Goal: Find specific page/section: Find specific page/section

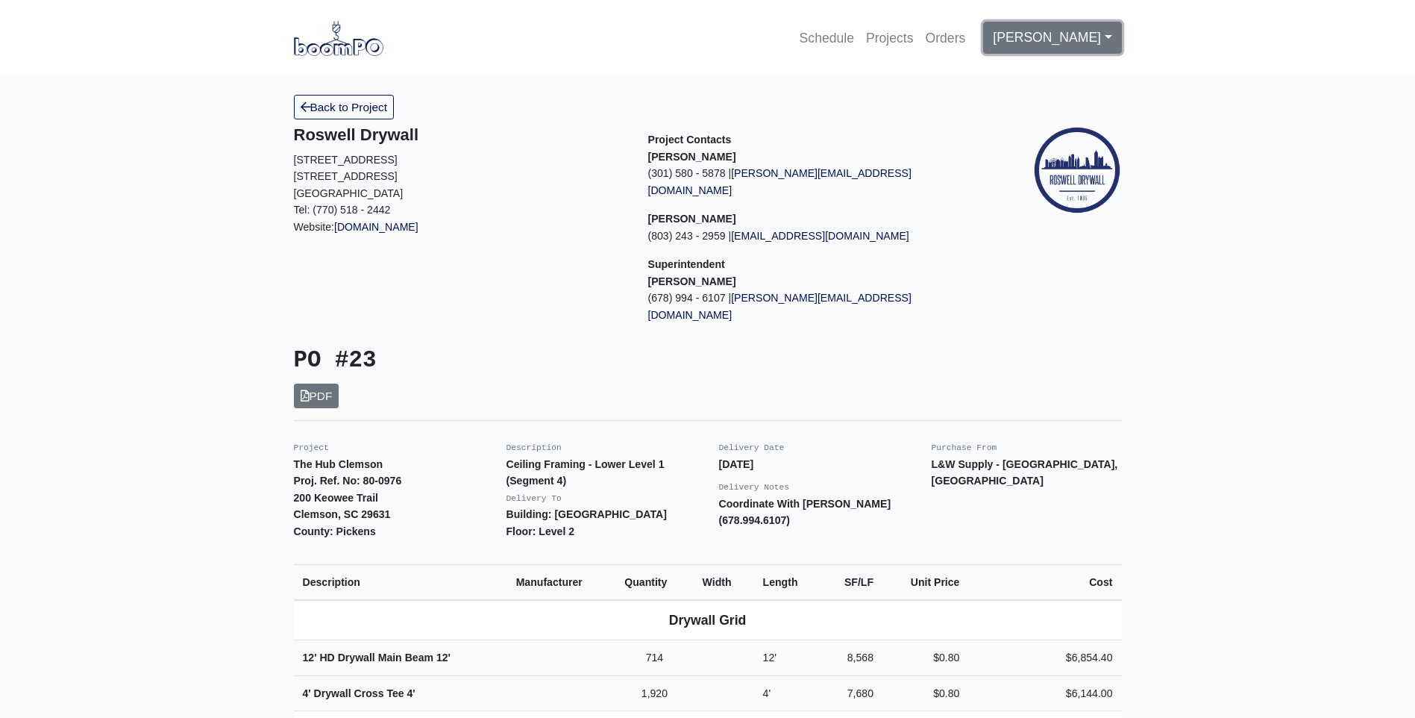
click at [1031, 40] on link "[PERSON_NAME]" at bounding box center [1052, 37] width 138 height 31
click at [856, 37] on link "Schedule" at bounding box center [827, 38] width 66 height 33
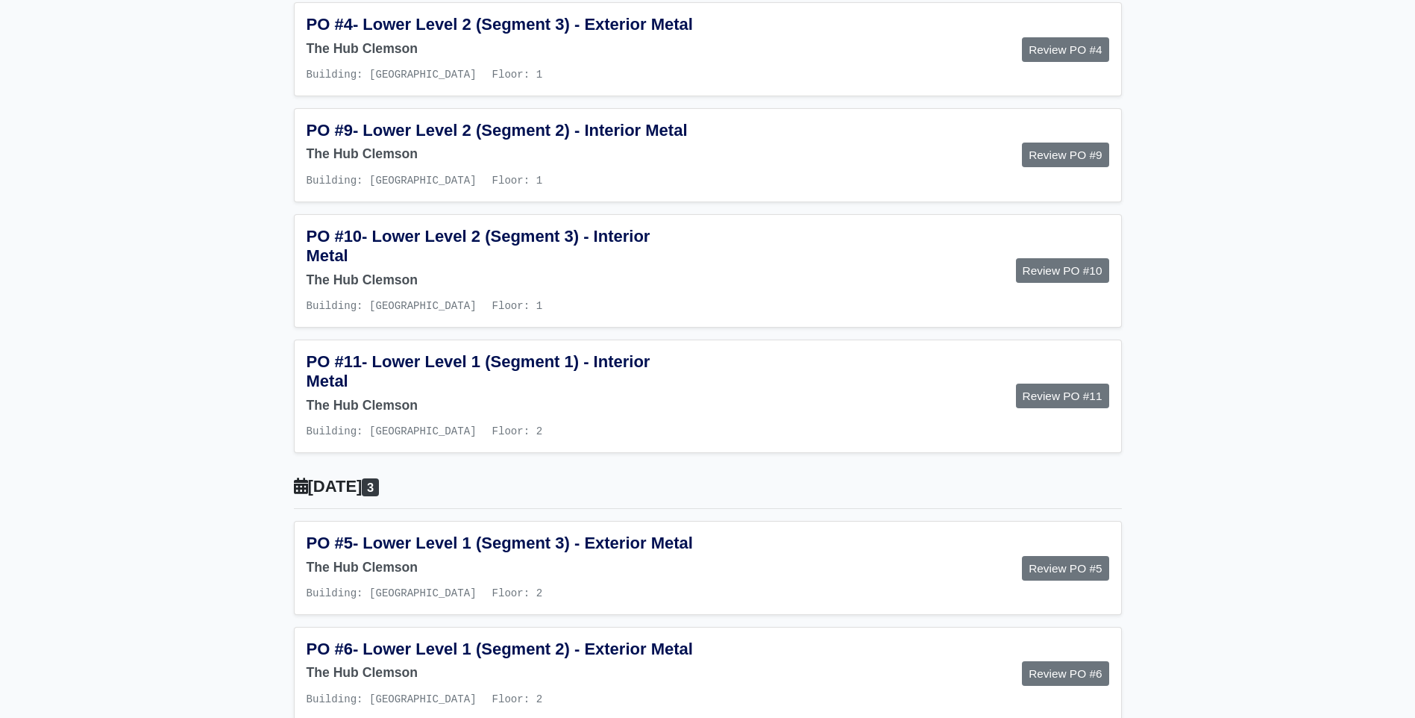
scroll to position [895, 0]
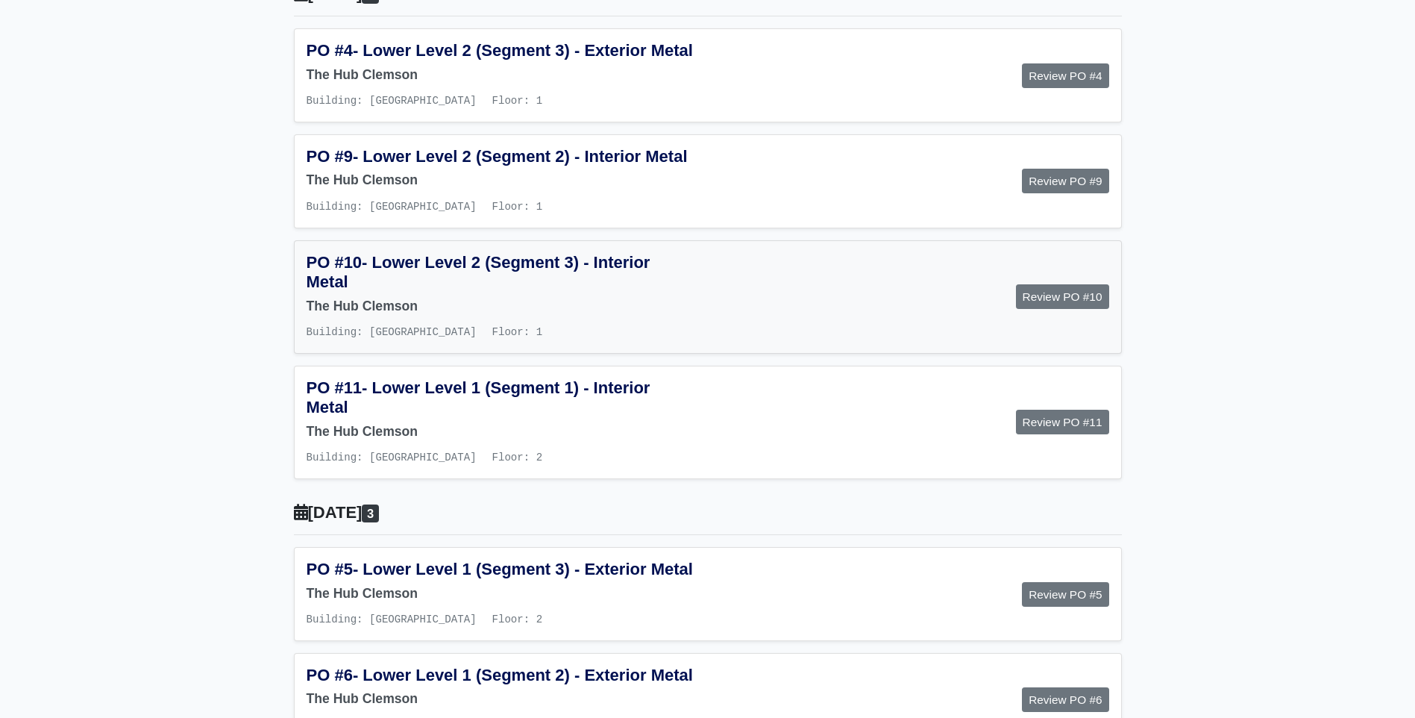
click at [599, 291] on span "- Lower Level 2 (Segment 3) - Interior Metal" at bounding box center [479, 272] width 344 height 38
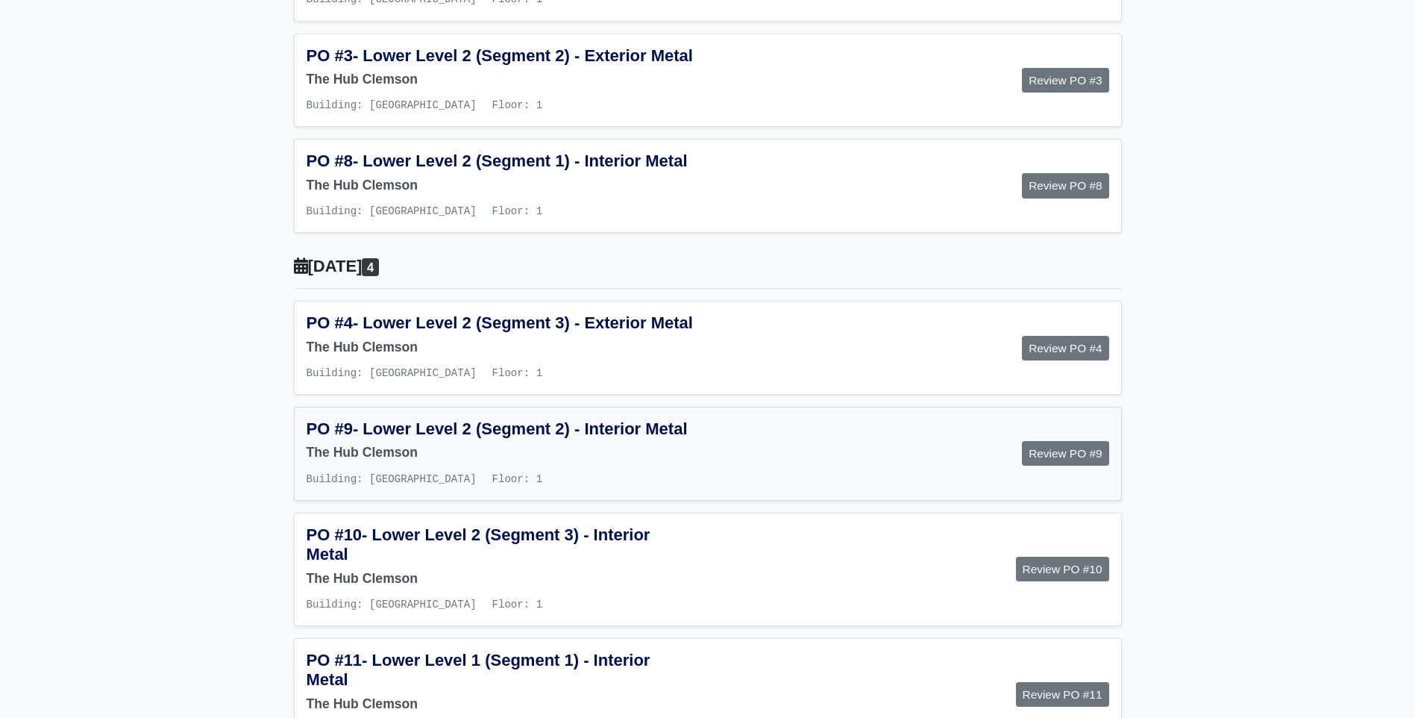
scroll to position [597, 0]
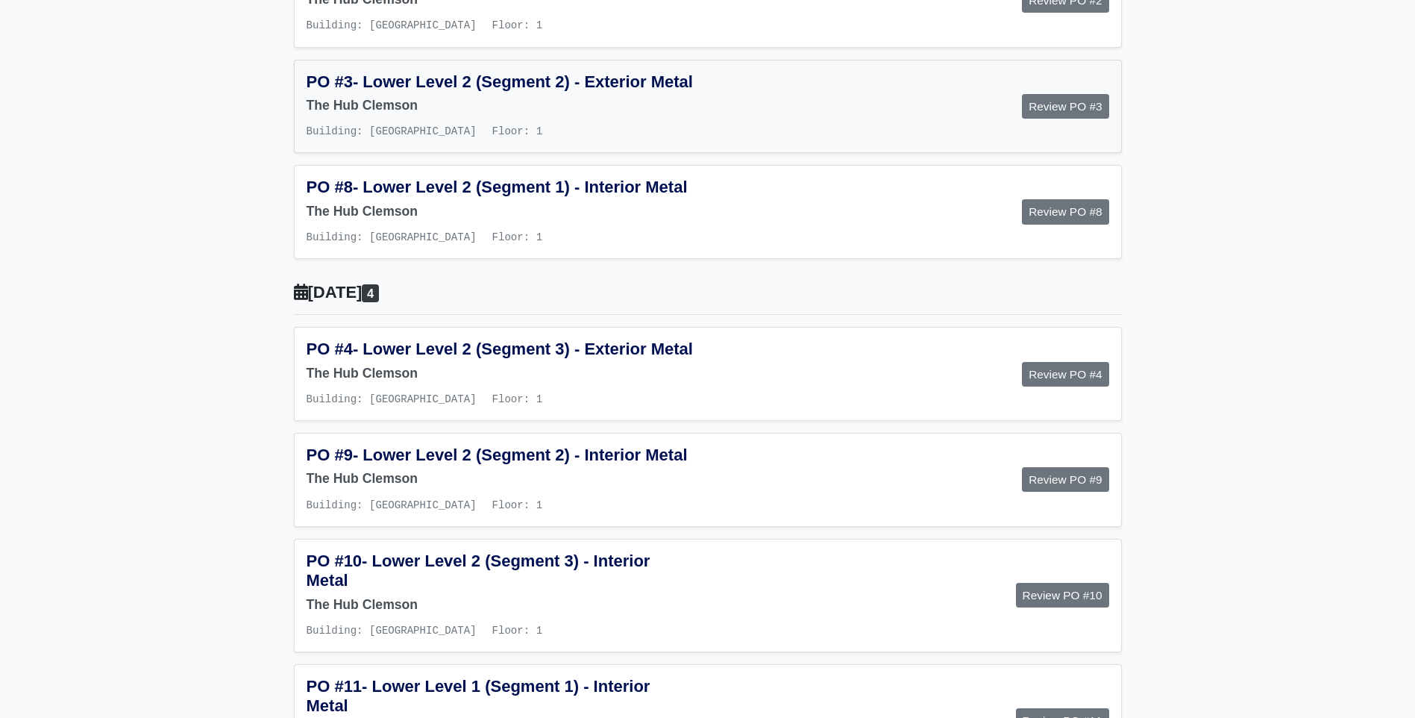
click at [551, 91] on span "- Lower Level 2 (Segment 2) - Exterior Metal" at bounding box center [523, 81] width 340 height 19
click at [414, 92] on h5 "PO #3 - Lower Level 2 (Segment 2) - Exterior Metal" at bounding box center [502, 81] width 390 height 19
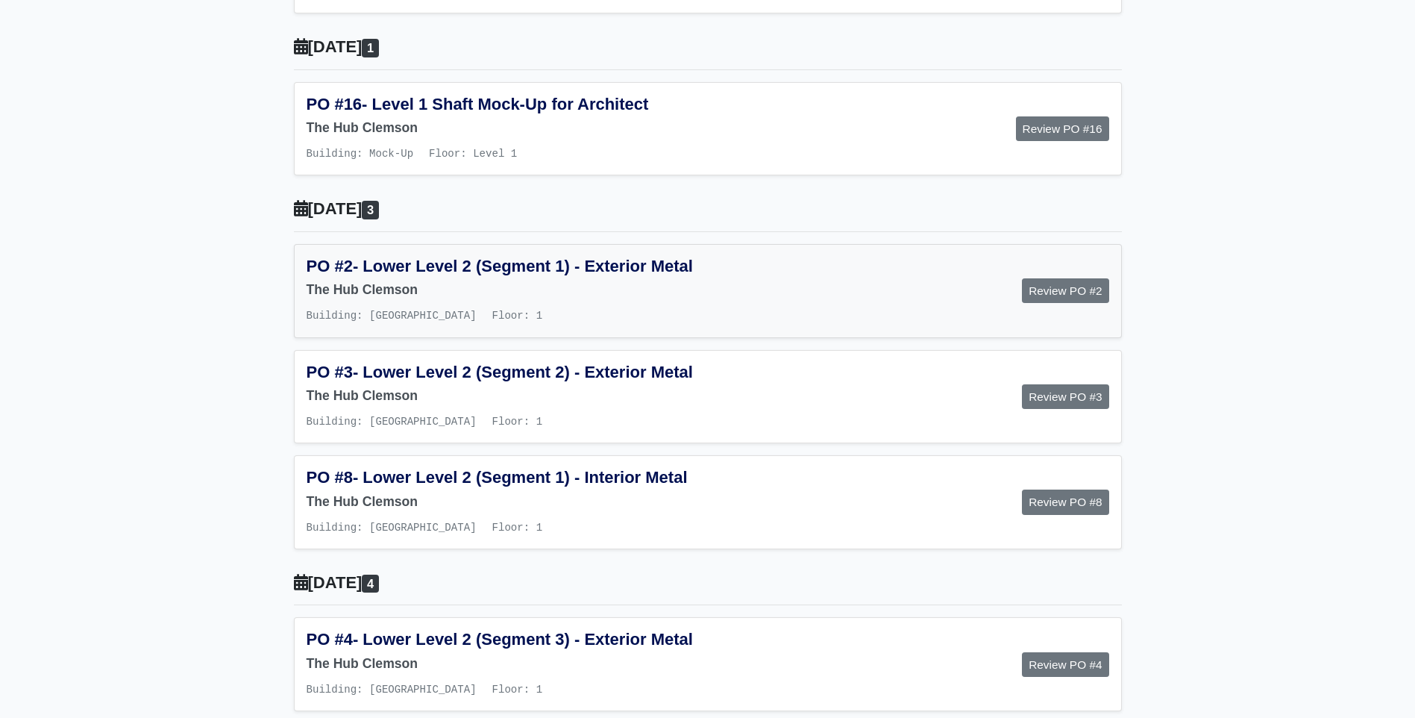
scroll to position [298, 0]
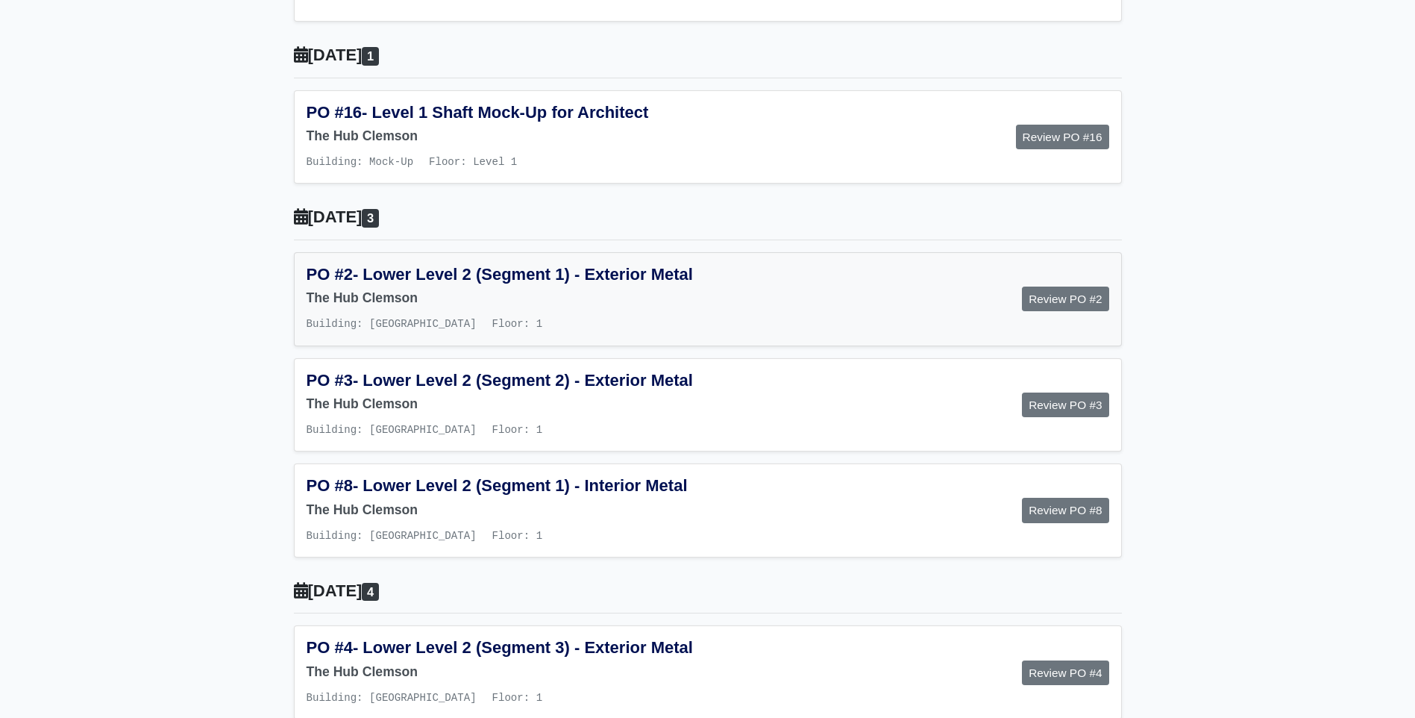
click at [463, 269] on span "- Lower Level 2 (Segment 1) - Exterior Metal" at bounding box center [523, 274] width 340 height 19
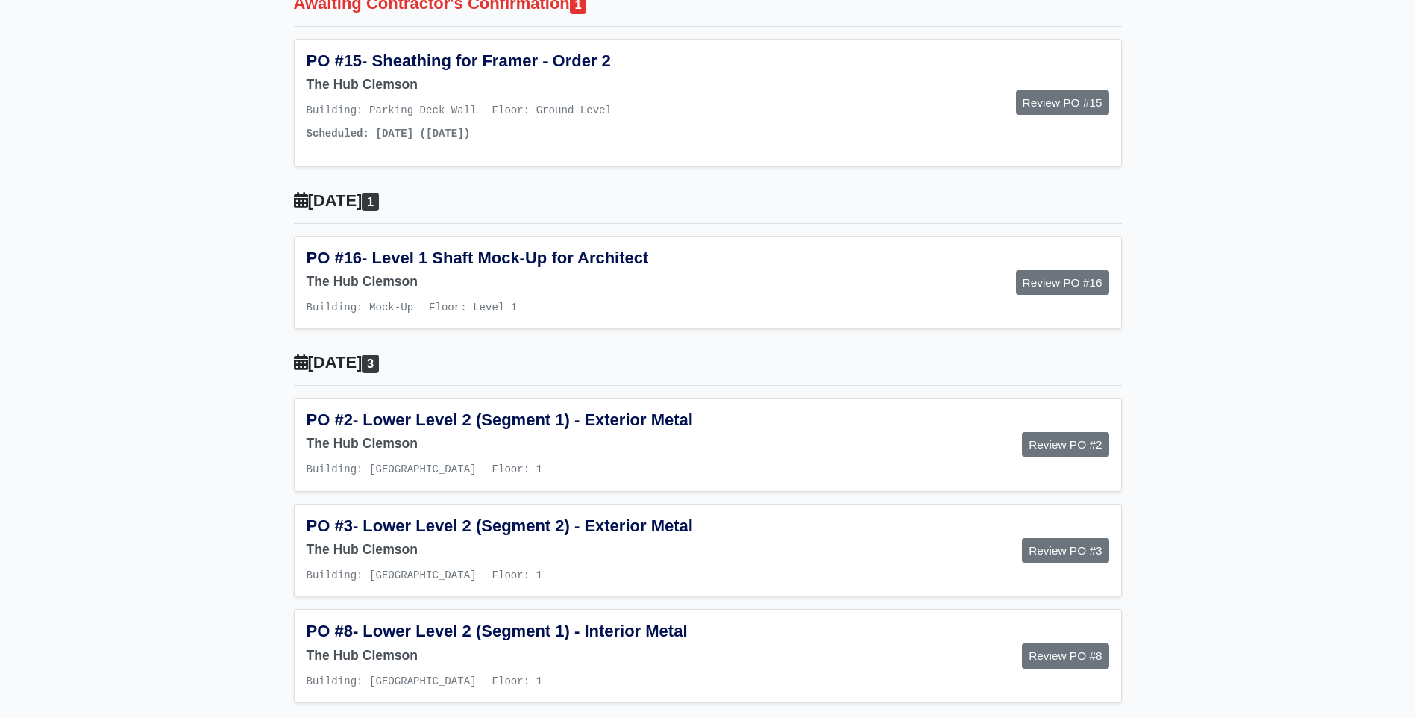
scroll to position [149, 0]
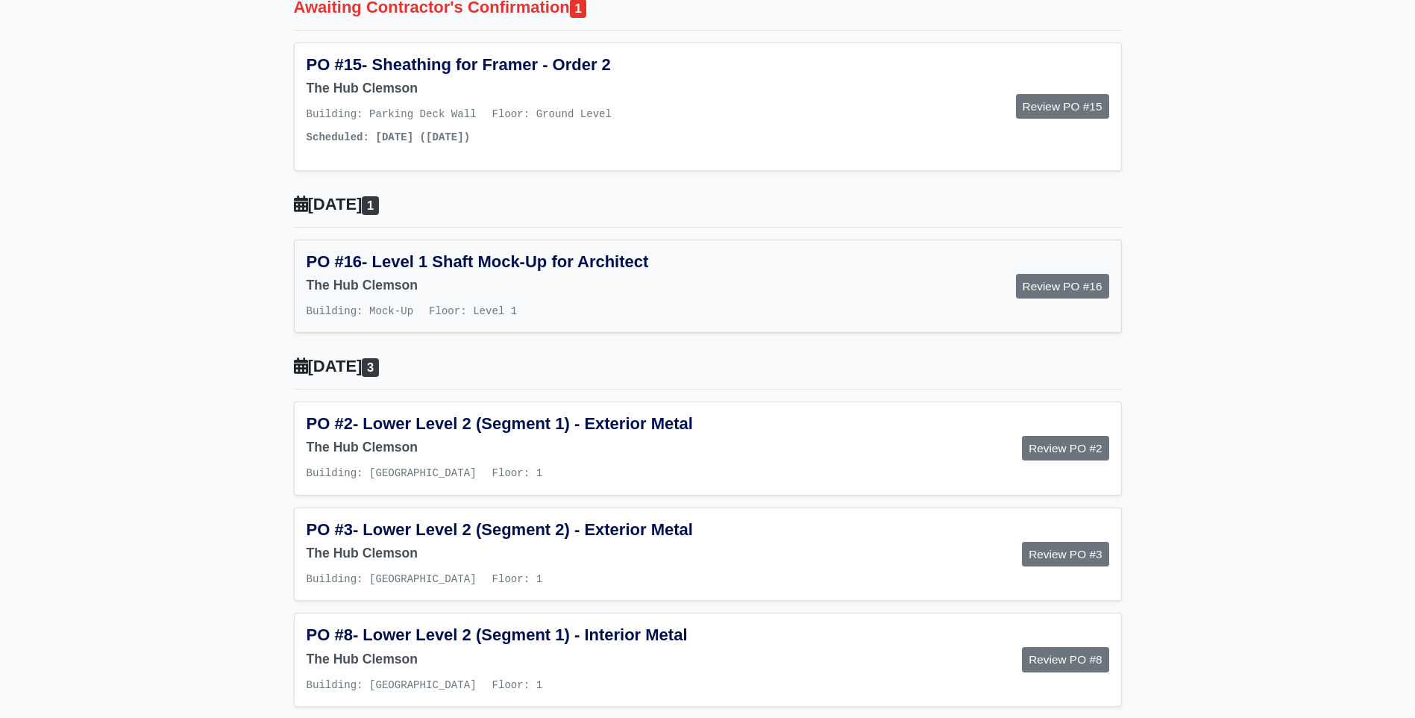
click at [442, 280] on h6 "The Hub Clemson" at bounding box center [502, 285] width 390 height 16
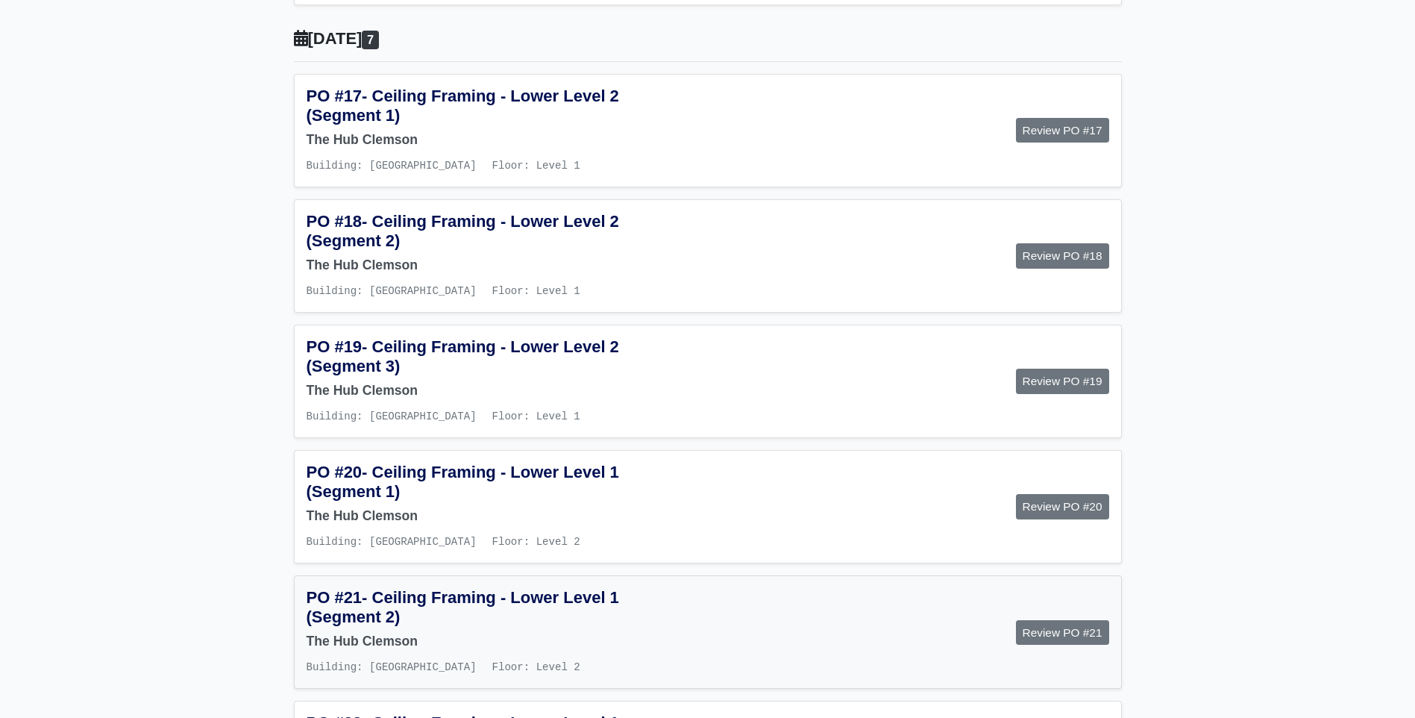
scroll to position [2274, 0]
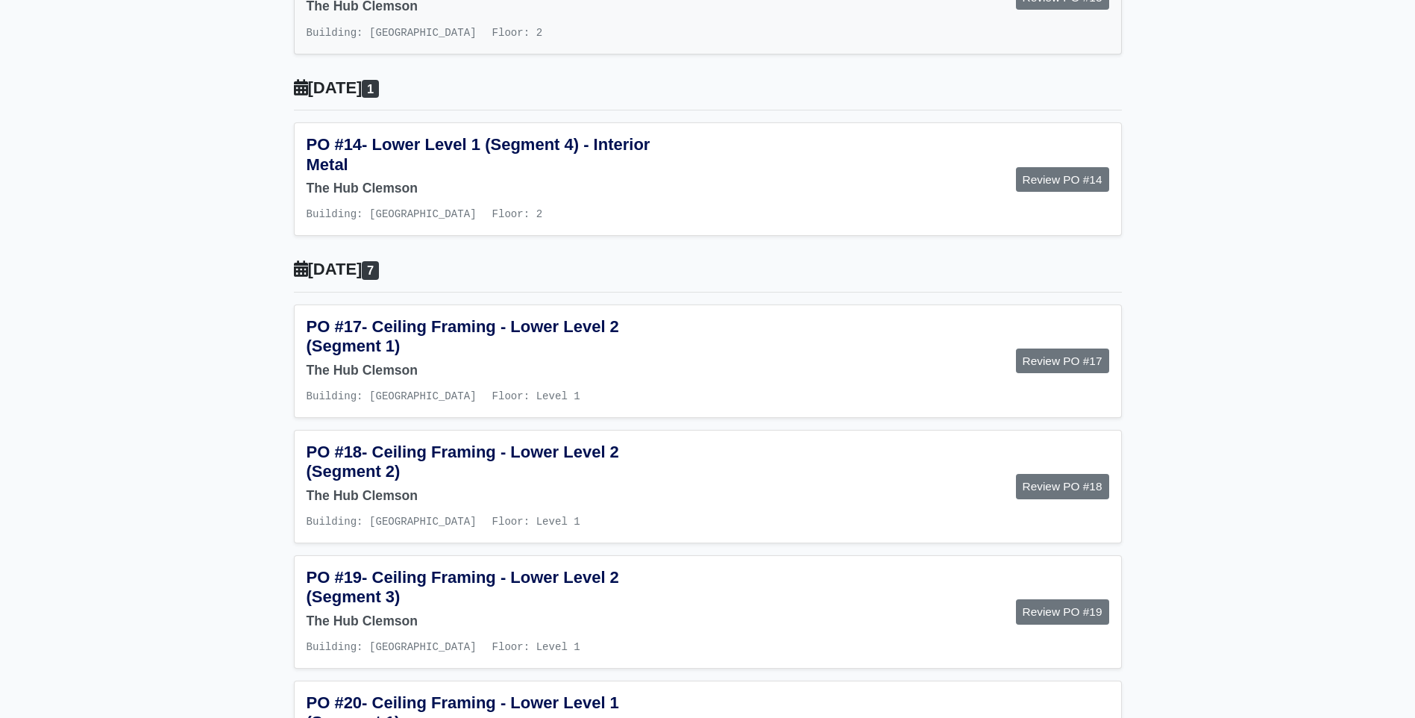
scroll to position [2050, 0]
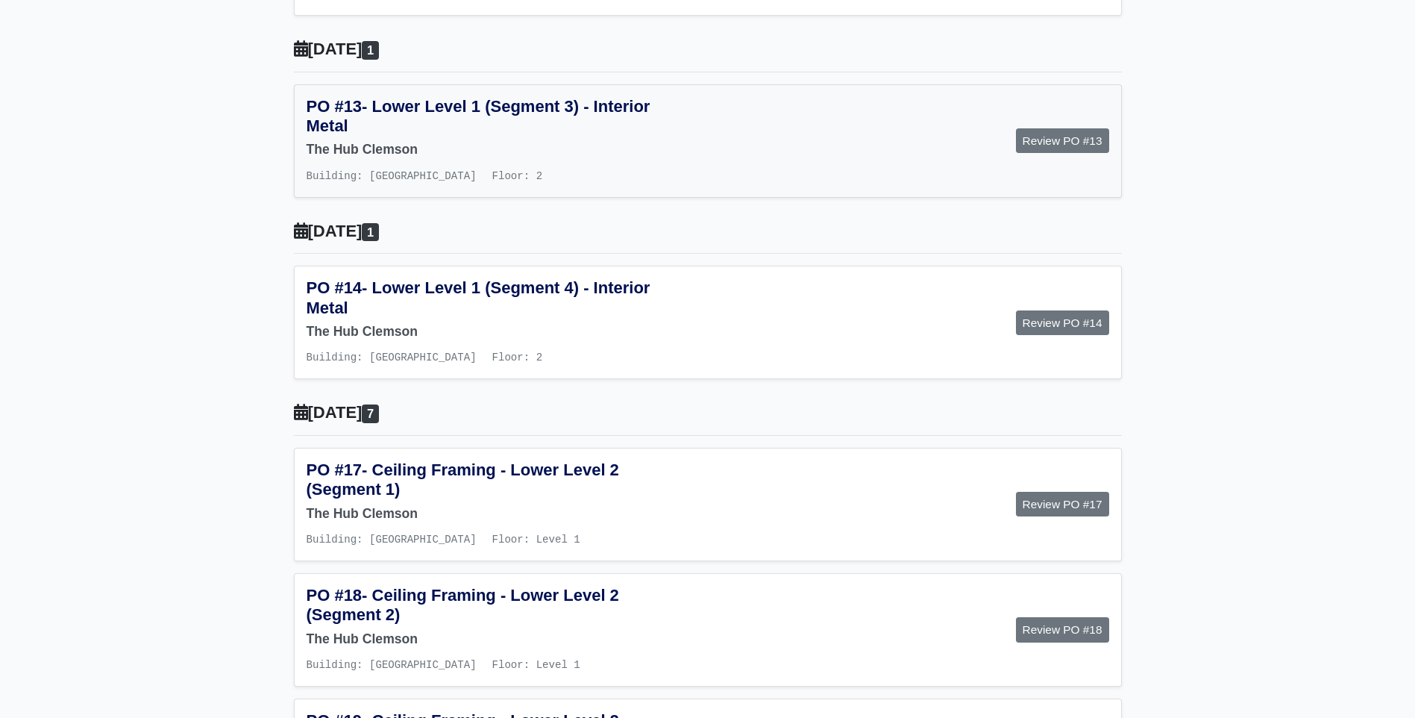
scroll to position [1901, 0]
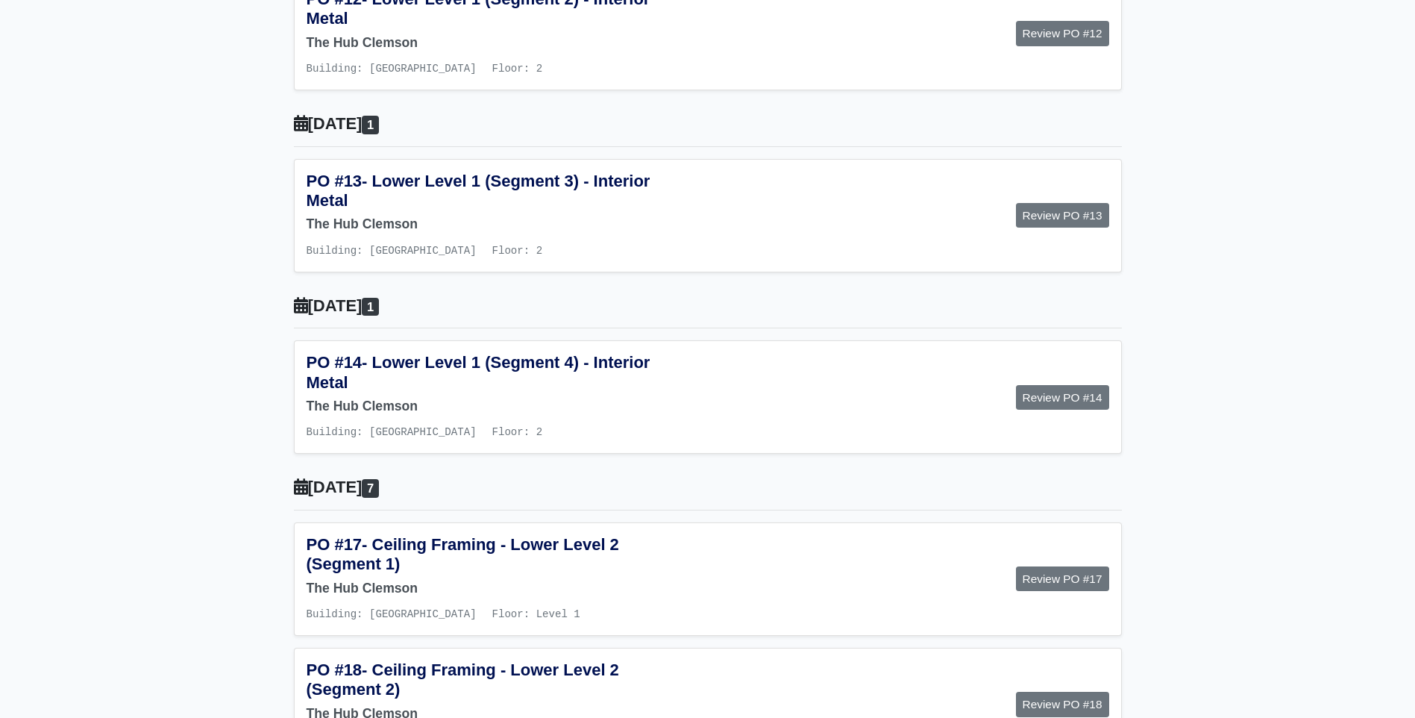
scroll to position [1751, 0]
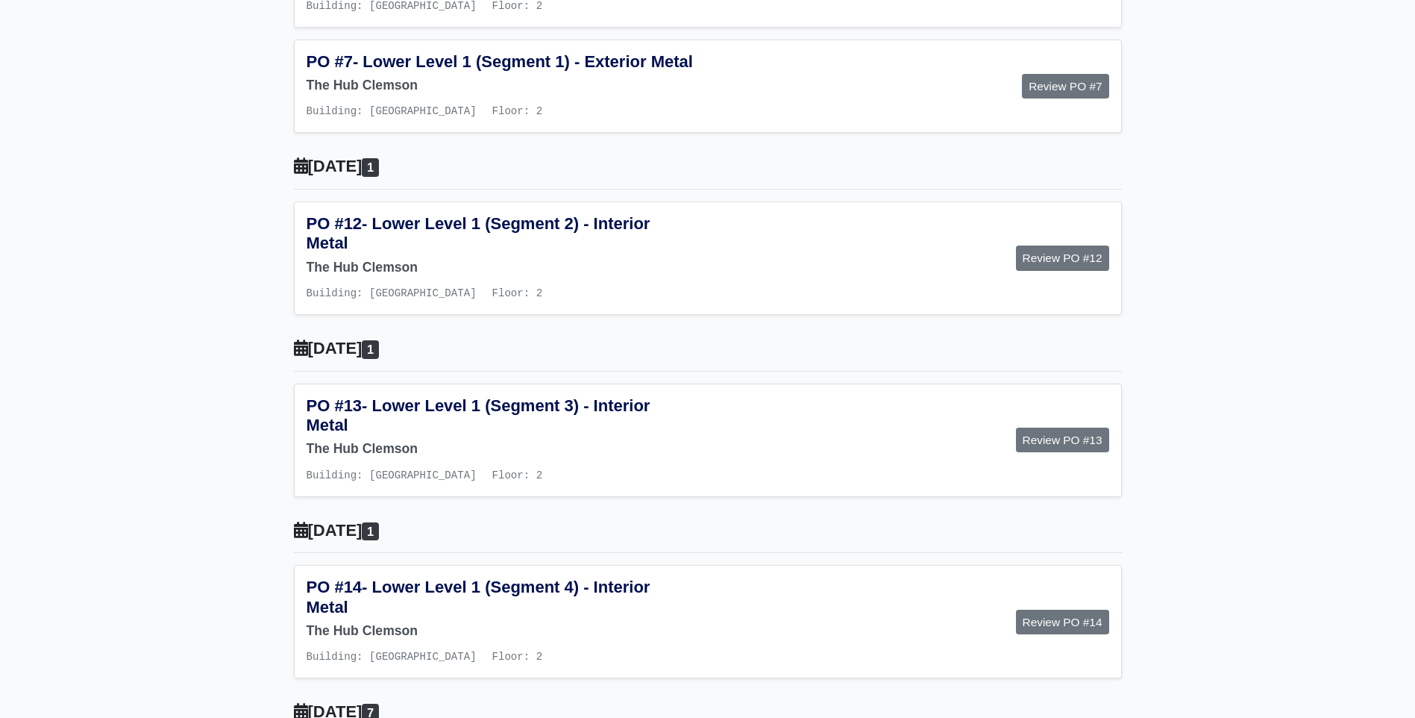
scroll to position [1602, 0]
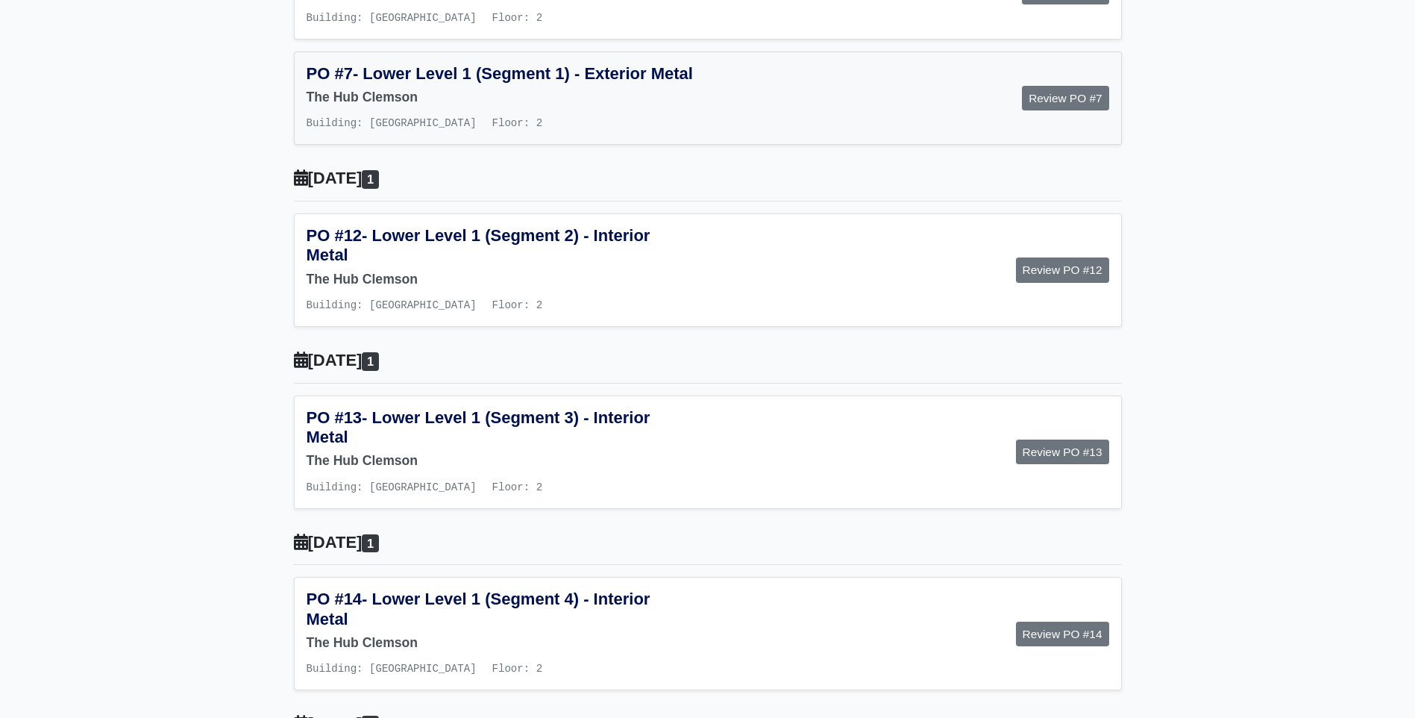
click at [353, 83] on span "- Lower Level 1 (Segment 1) - Exterior Metal" at bounding box center [523, 73] width 340 height 19
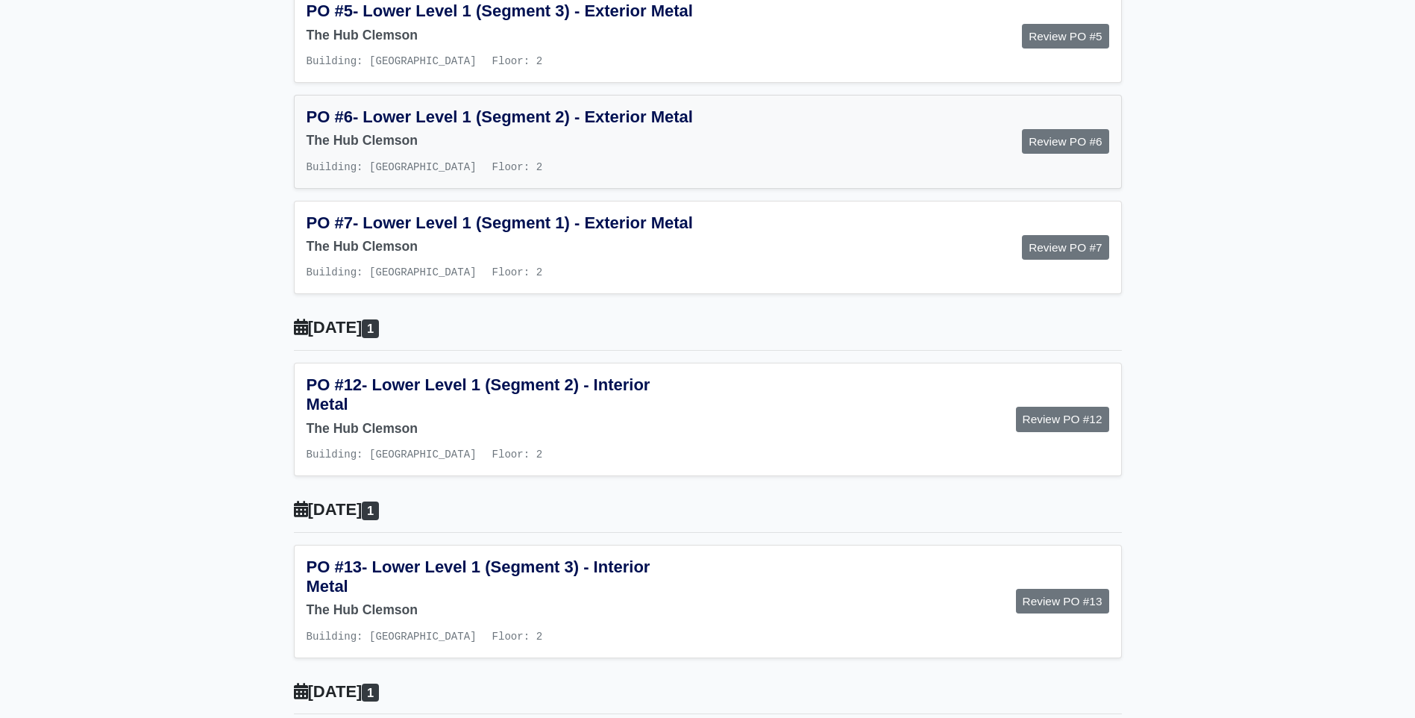
click at [363, 127] on h5 "PO #6 - Lower Level 1 (Segment 2) - Exterior Metal" at bounding box center [502, 116] width 390 height 19
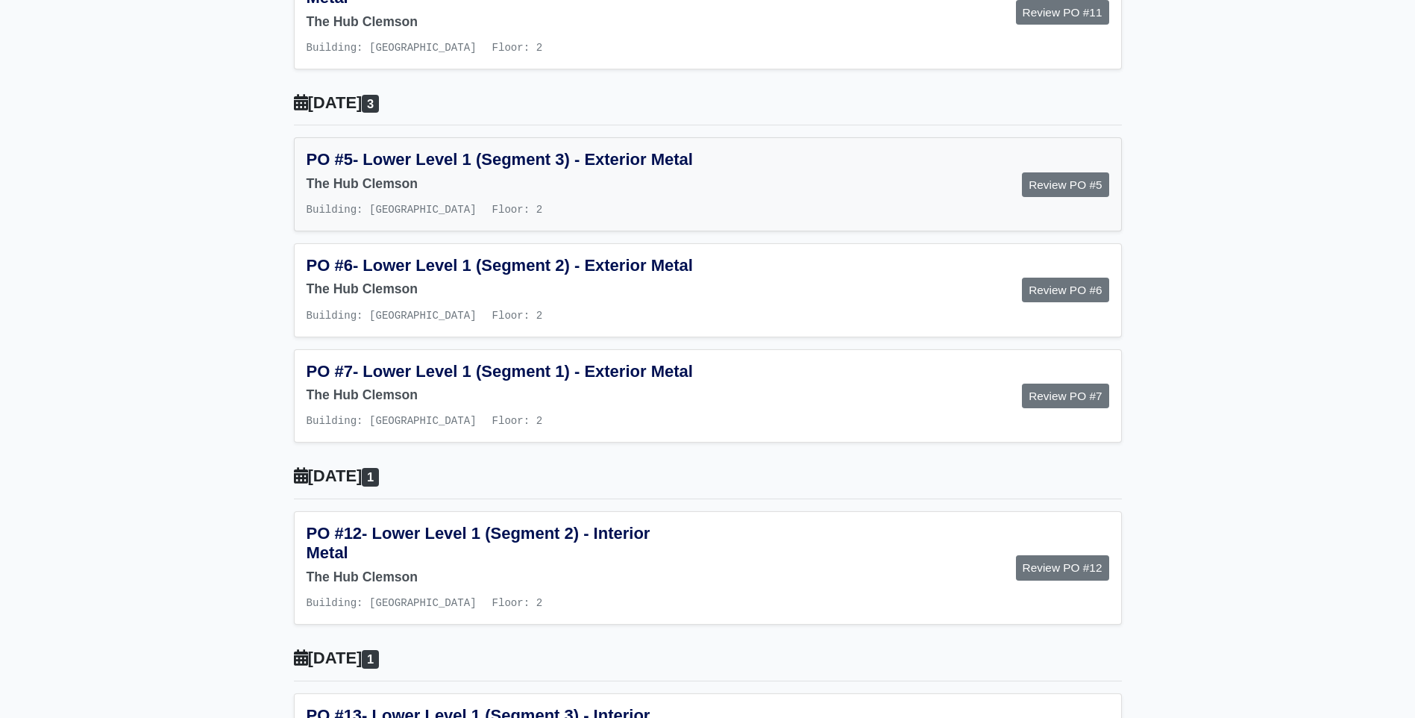
scroll to position [1304, 0]
click at [357, 192] on h6 "The Hub Clemson" at bounding box center [502, 185] width 390 height 16
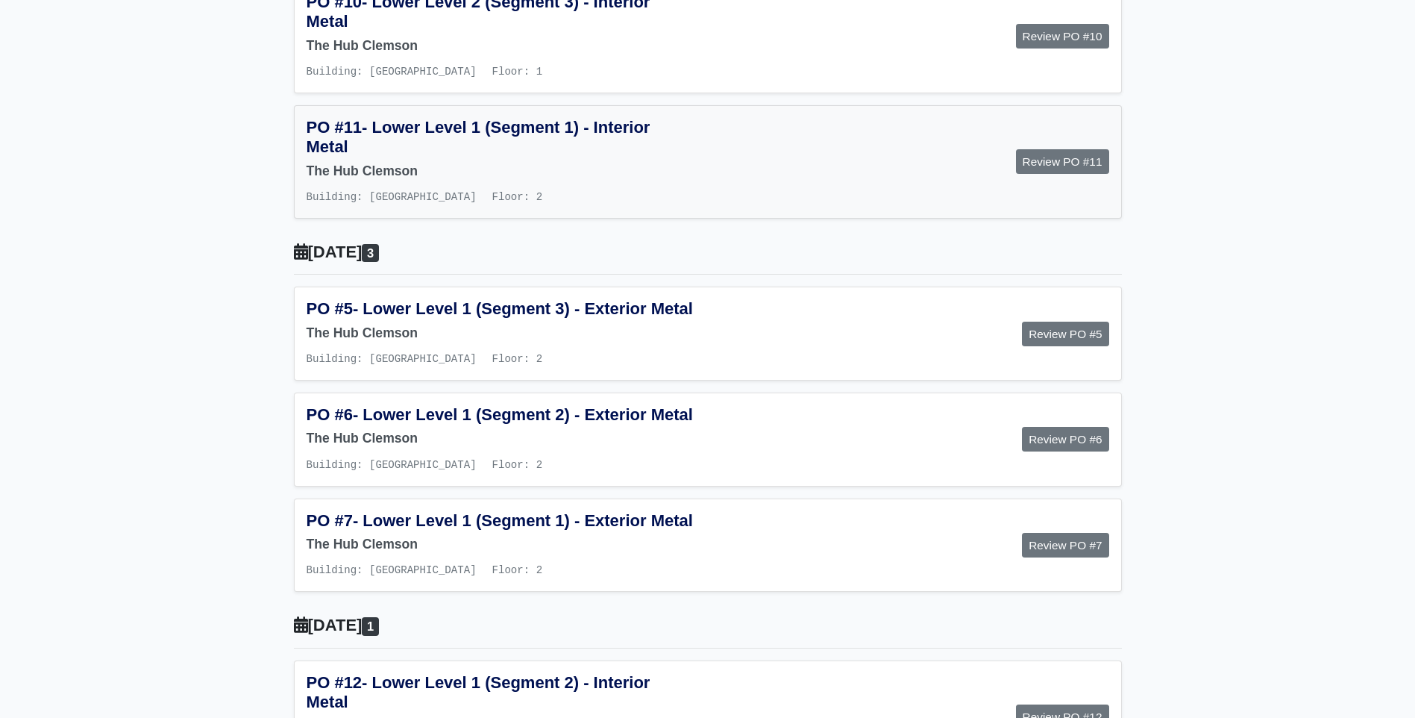
scroll to position [1155, 0]
click at [351, 158] on h5 "PO #11 - Lower Level 1 (Segment 1) - Interior Metal" at bounding box center [502, 139] width 390 height 40
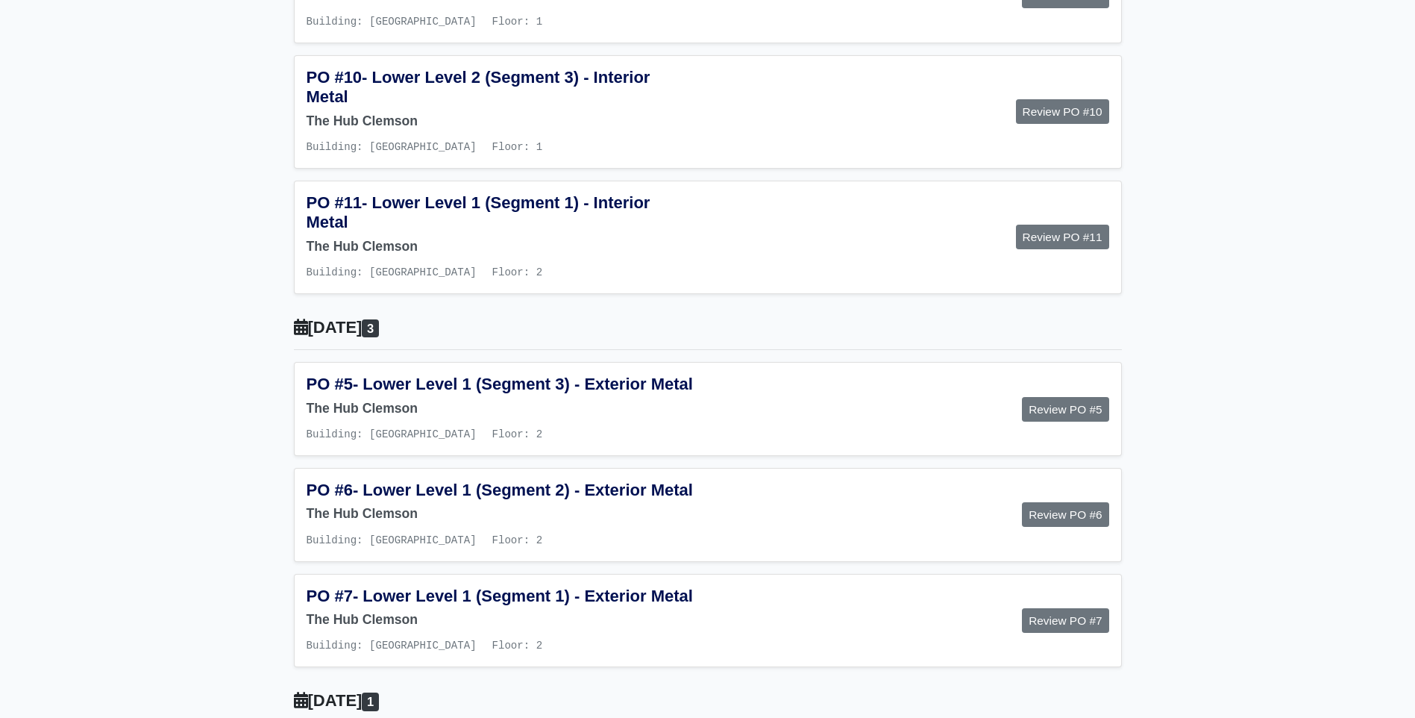
scroll to position [1006, 0]
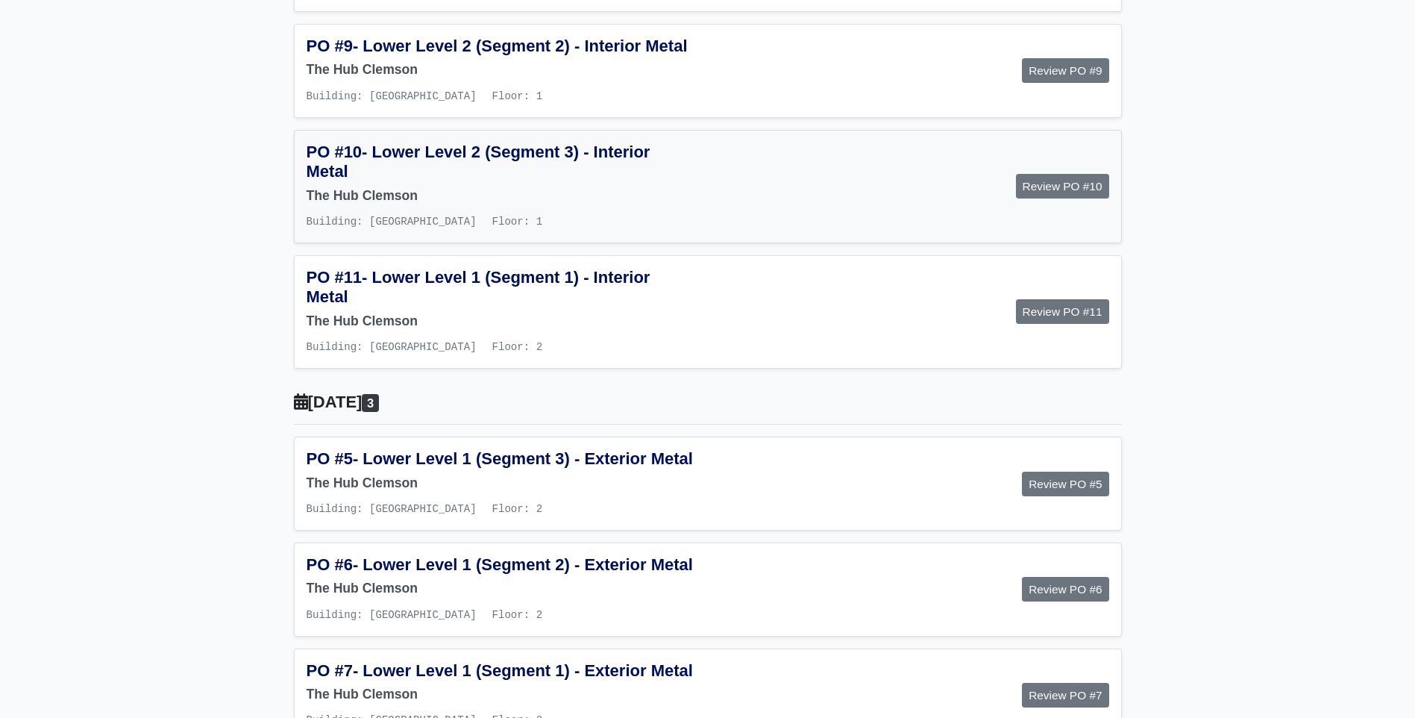
click at [319, 181] on span "- Lower Level 2 (Segment 3) - Interior Metal" at bounding box center [479, 161] width 344 height 38
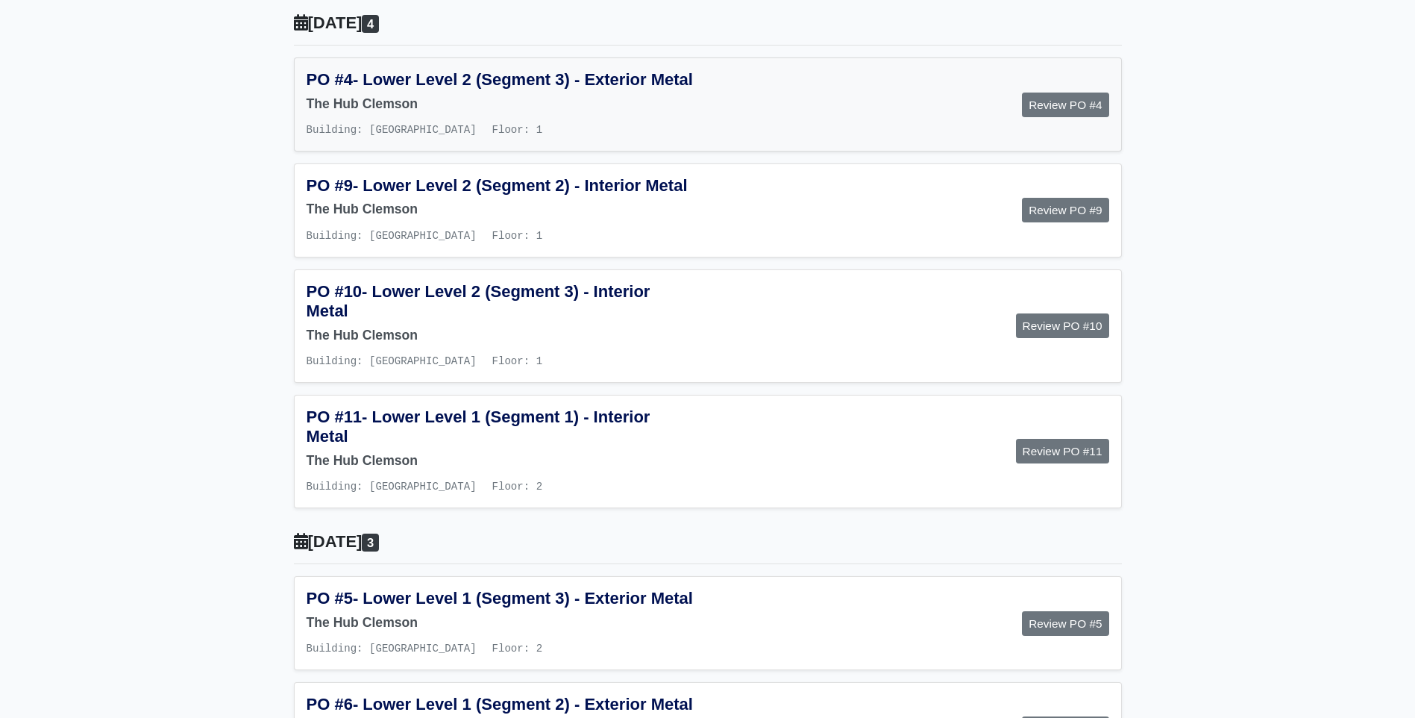
scroll to position [856, 0]
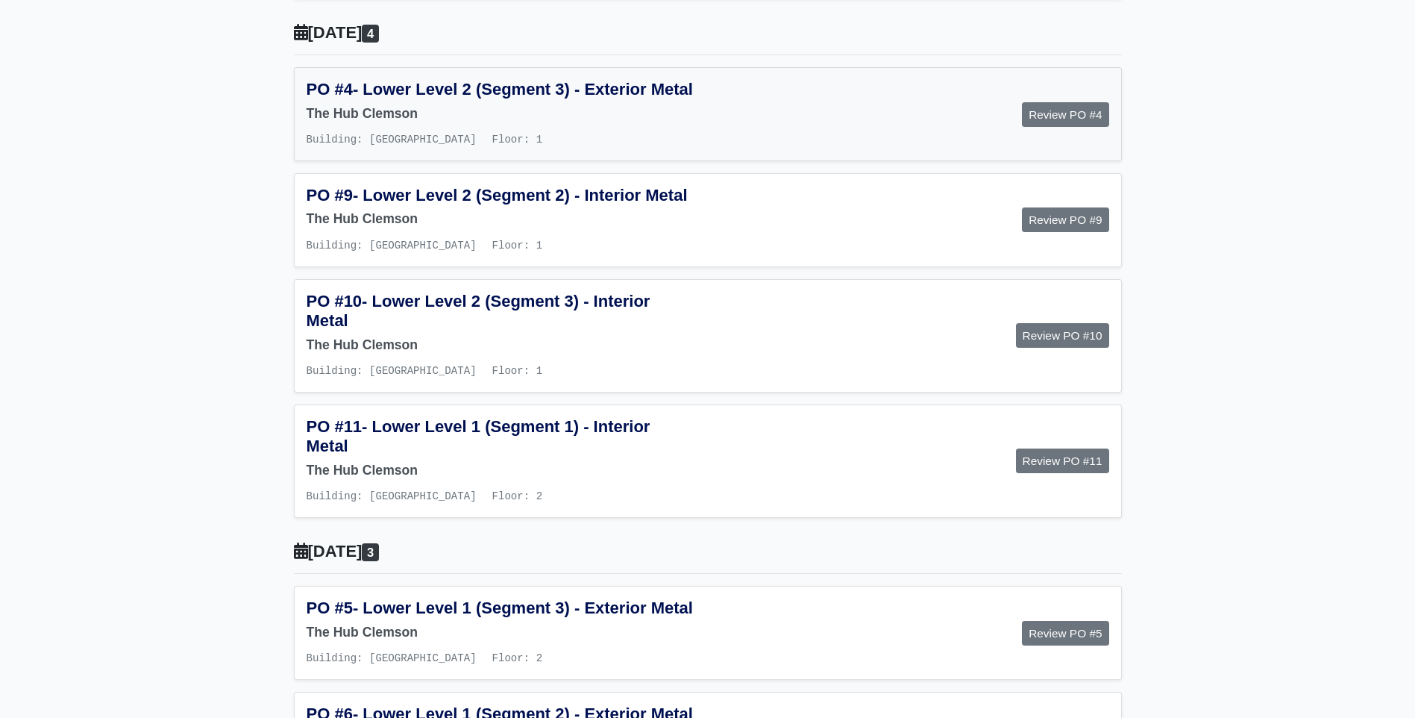
click at [377, 148] on div "PO #4 - Lower Level 2 (Segment 3) - Exterior Metal The Hub Clemson Building: Ma…" at bounding box center [501, 114] width 413 height 69
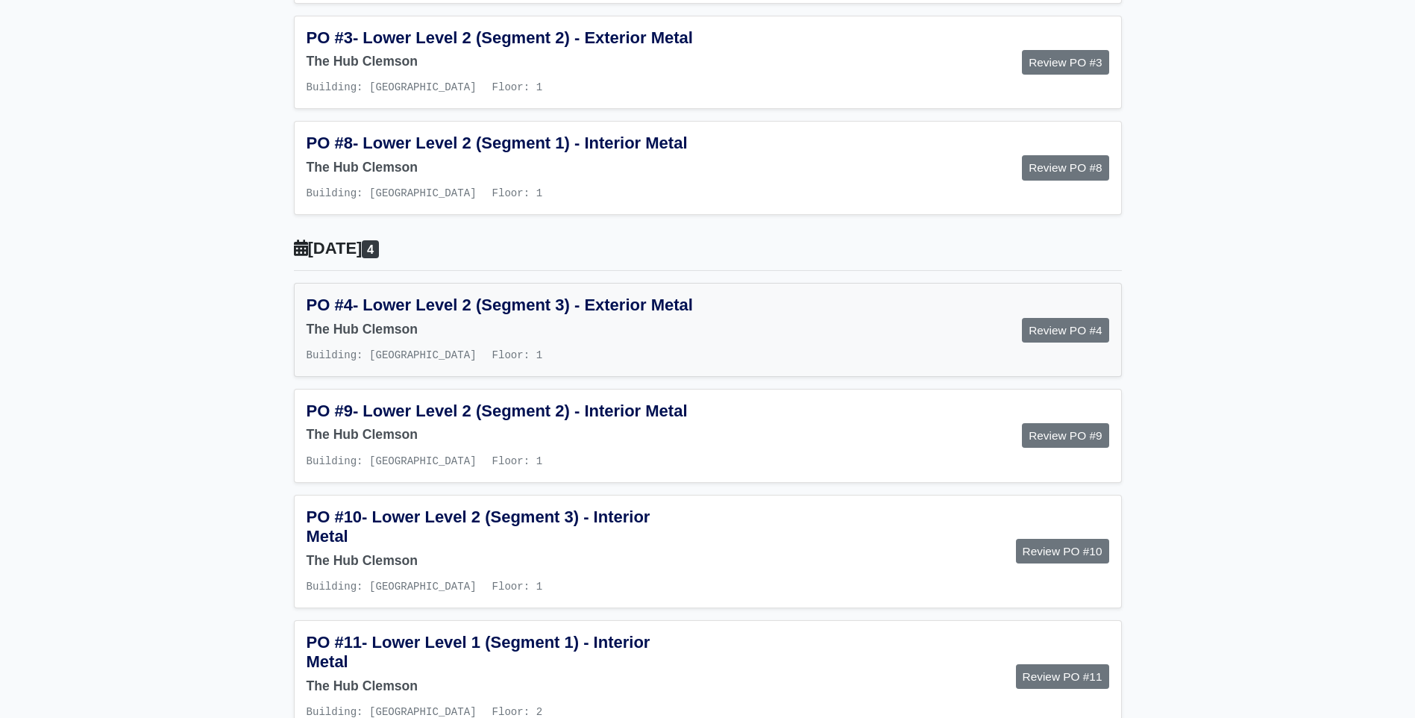
scroll to position [633, 0]
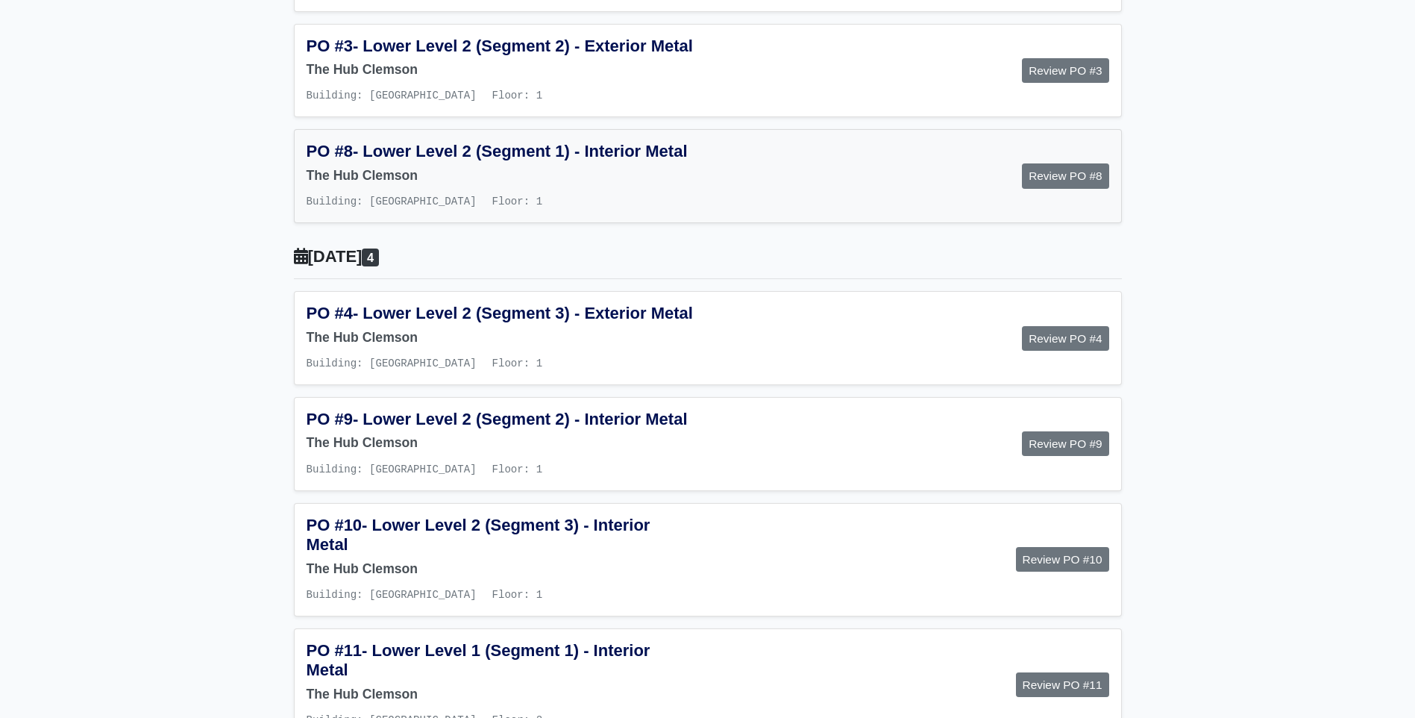
click at [346, 202] on div "PO #8 - Lower Level 2 (Segment 1) - Interior Metal The Hub Clemson Building: Ma…" at bounding box center [501, 176] width 413 height 69
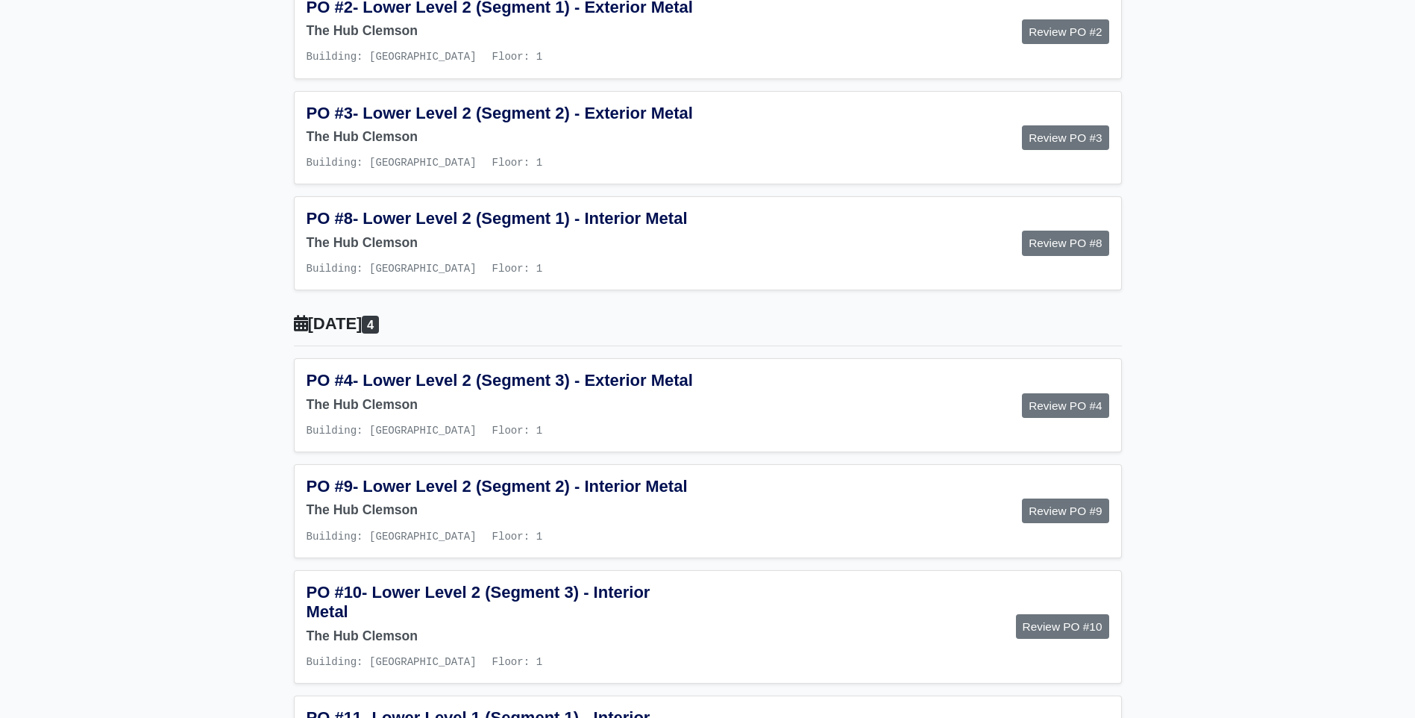
scroll to position [483, 0]
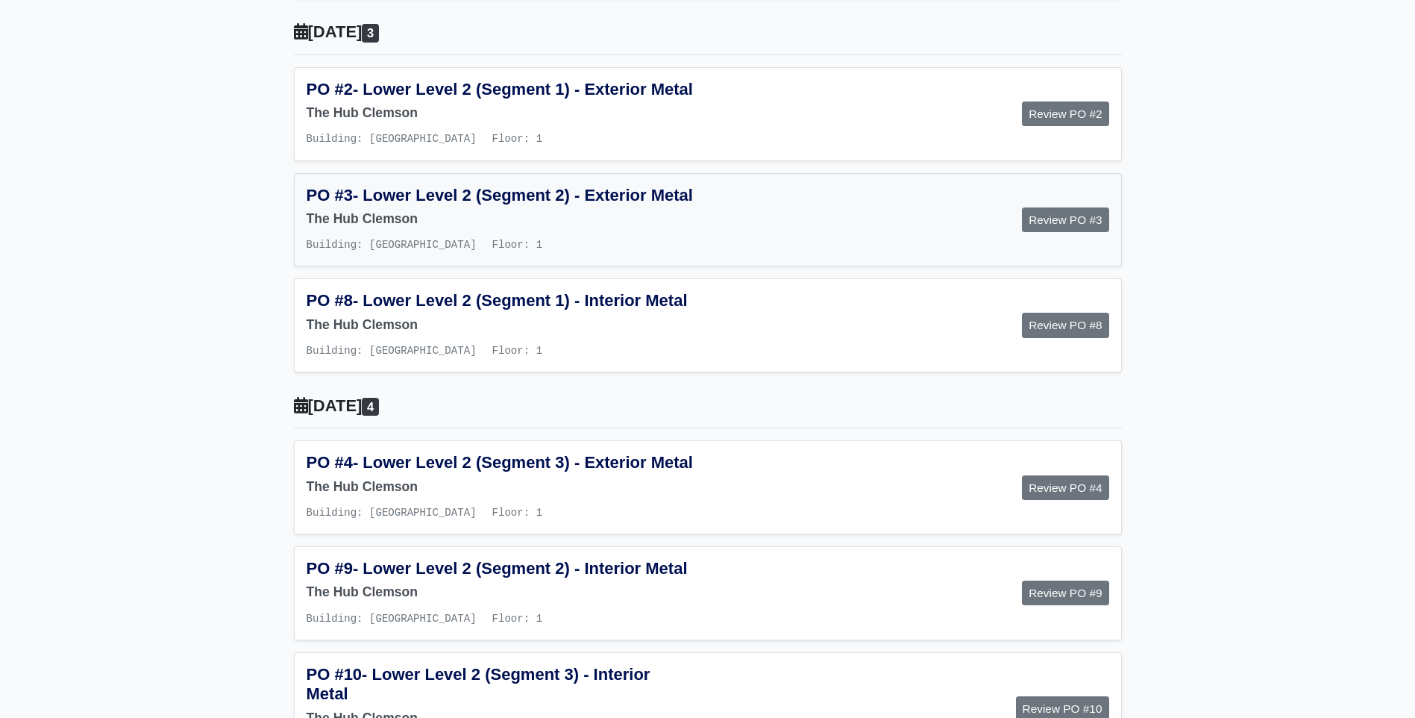
click at [396, 227] on h6 "The Hub Clemson" at bounding box center [502, 219] width 390 height 16
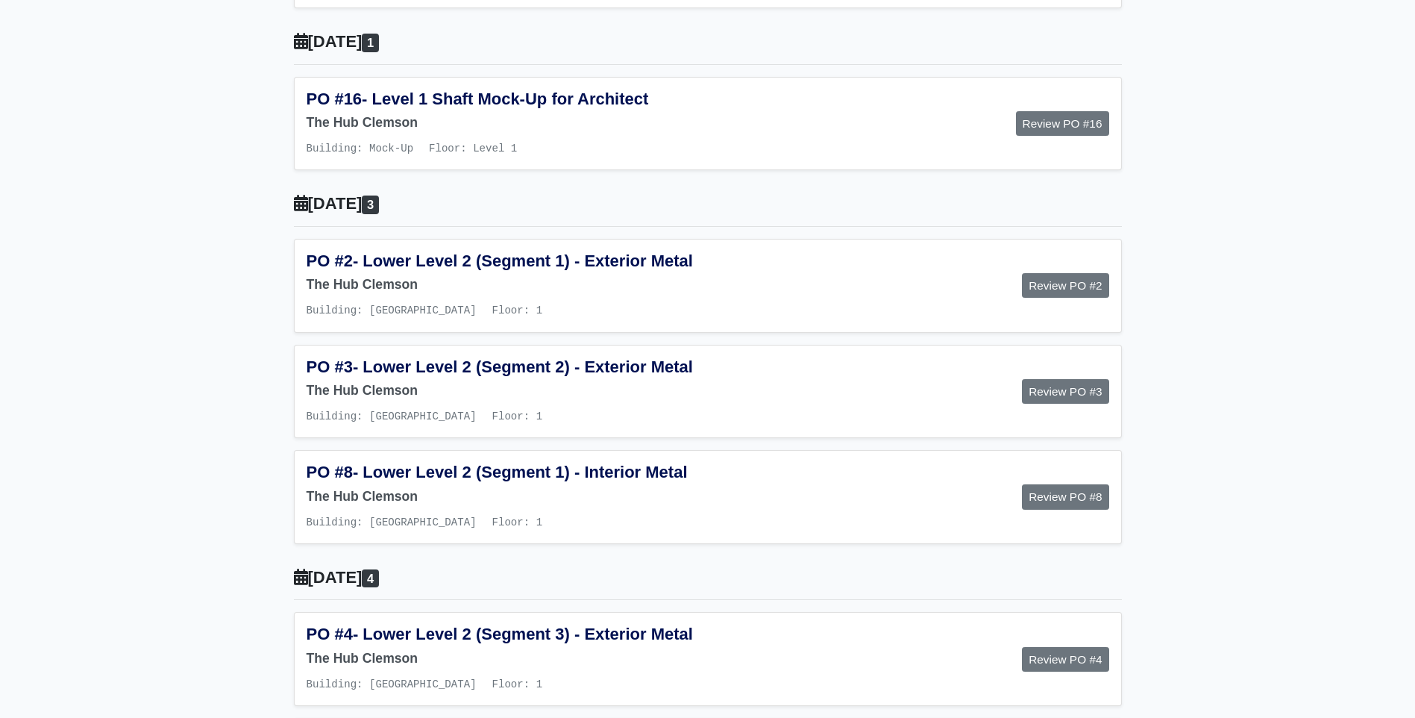
scroll to position [260, 0]
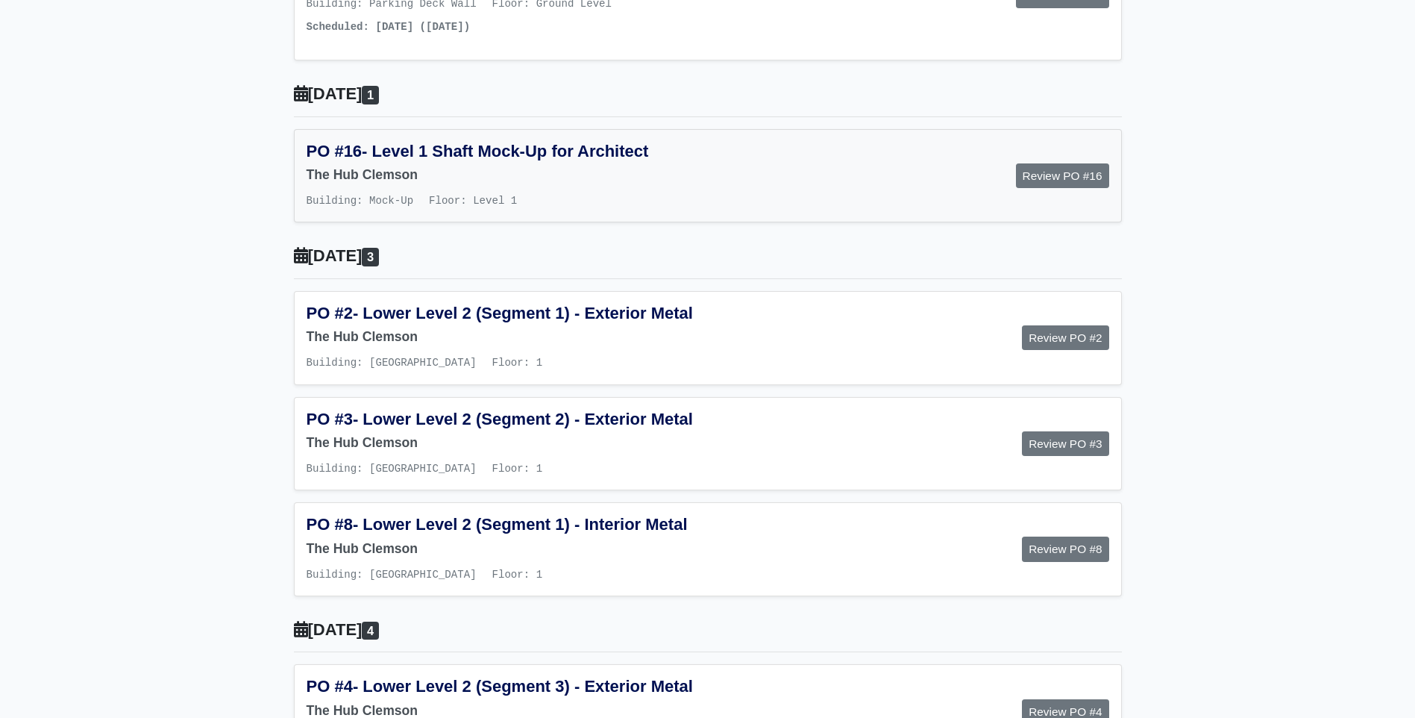
click at [371, 191] on div "PO #16 - Level 1 Shaft Mock-Up for Architect The Hub Clemson Building: Mock-Up …" at bounding box center [501, 176] width 413 height 69
click at [418, 556] on h6 "The Hub Clemson" at bounding box center [502, 549] width 390 height 16
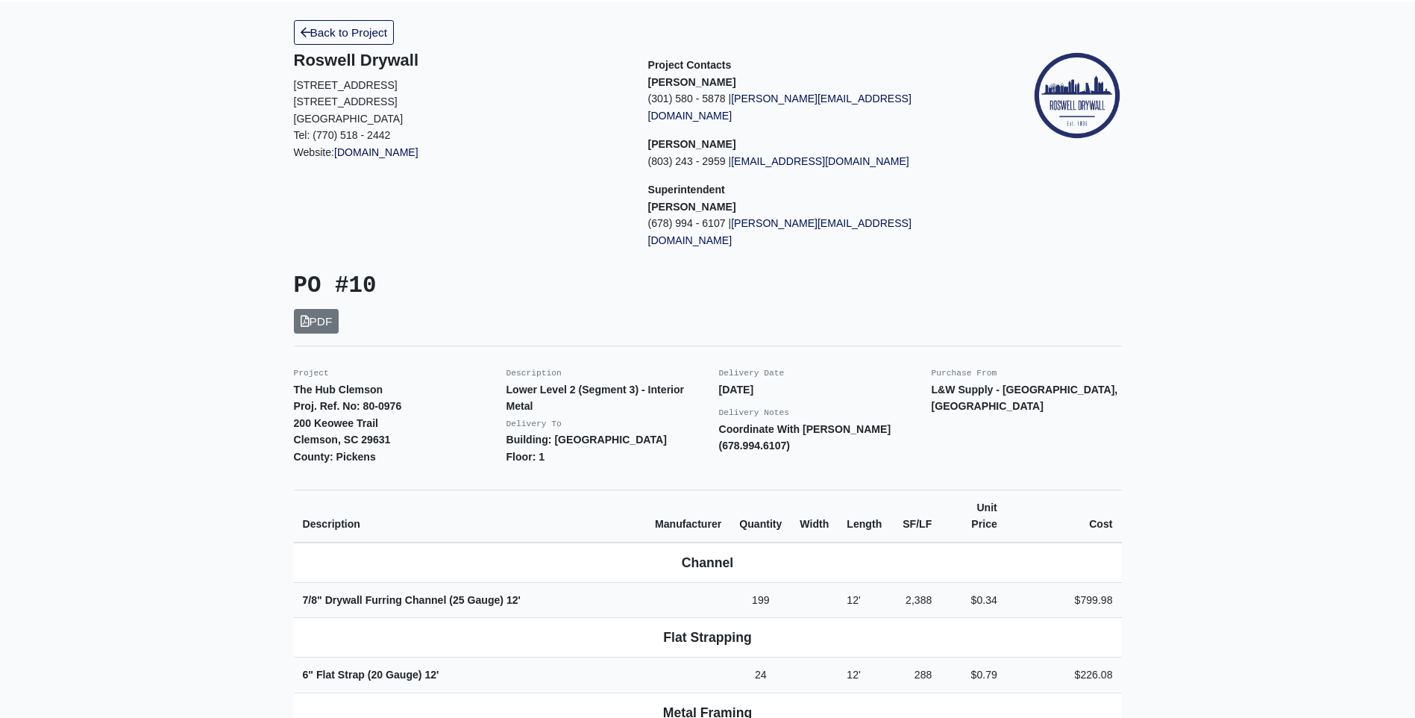
scroll to position [149, 0]
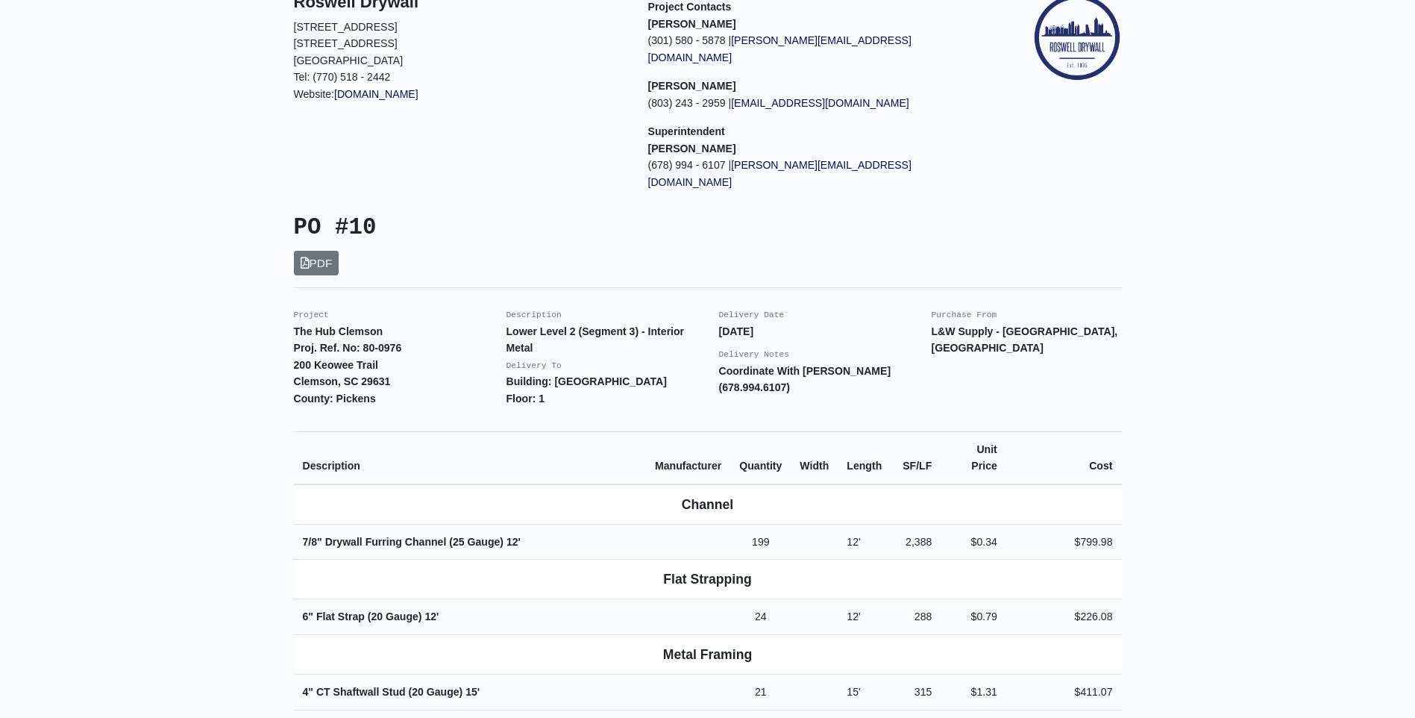
scroll to position [75, 0]
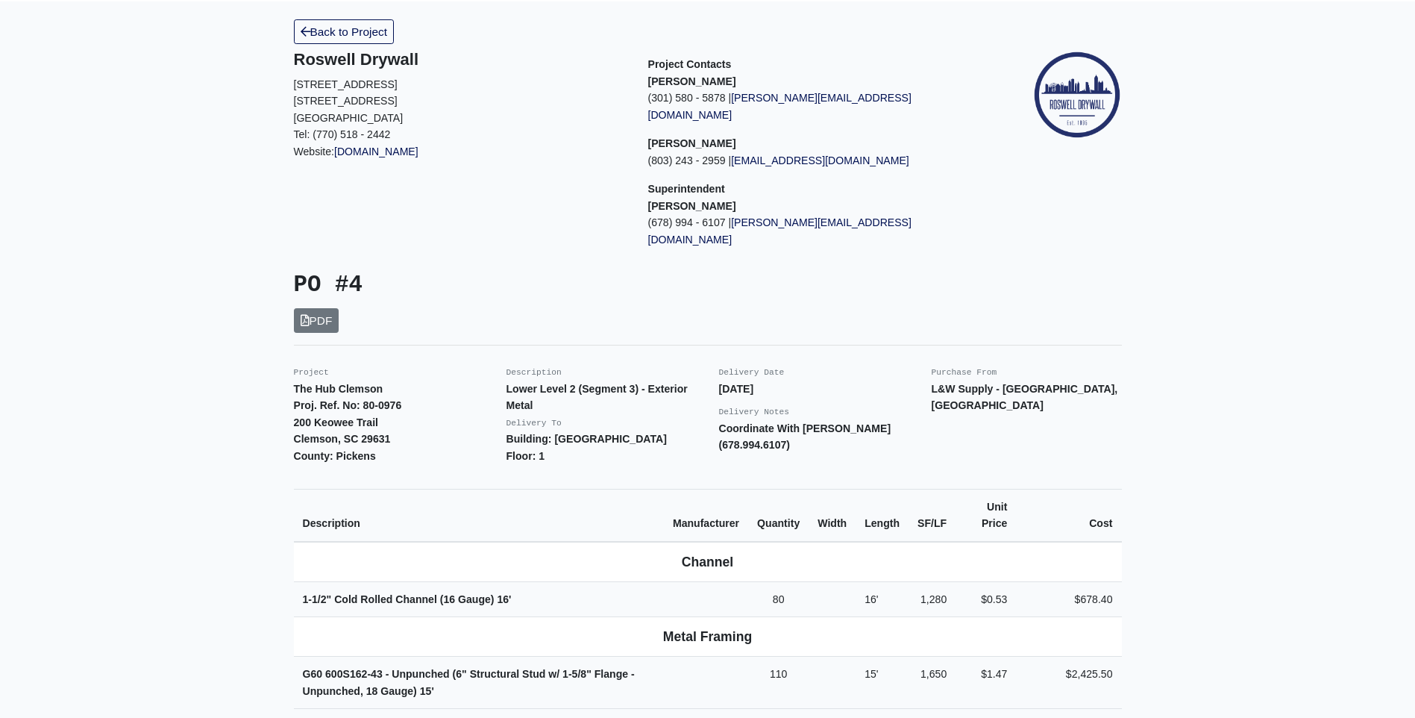
scroll to position [75, 0]
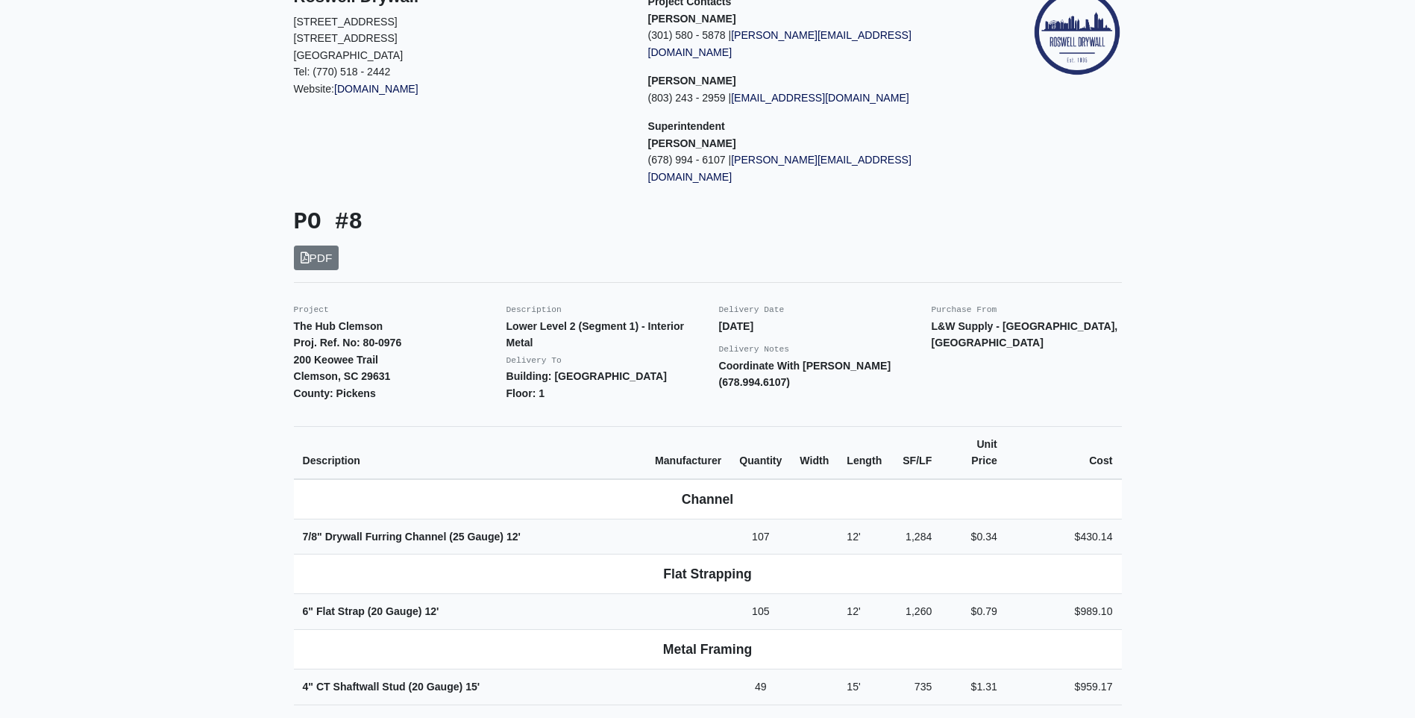
scroll to position [149, 0]
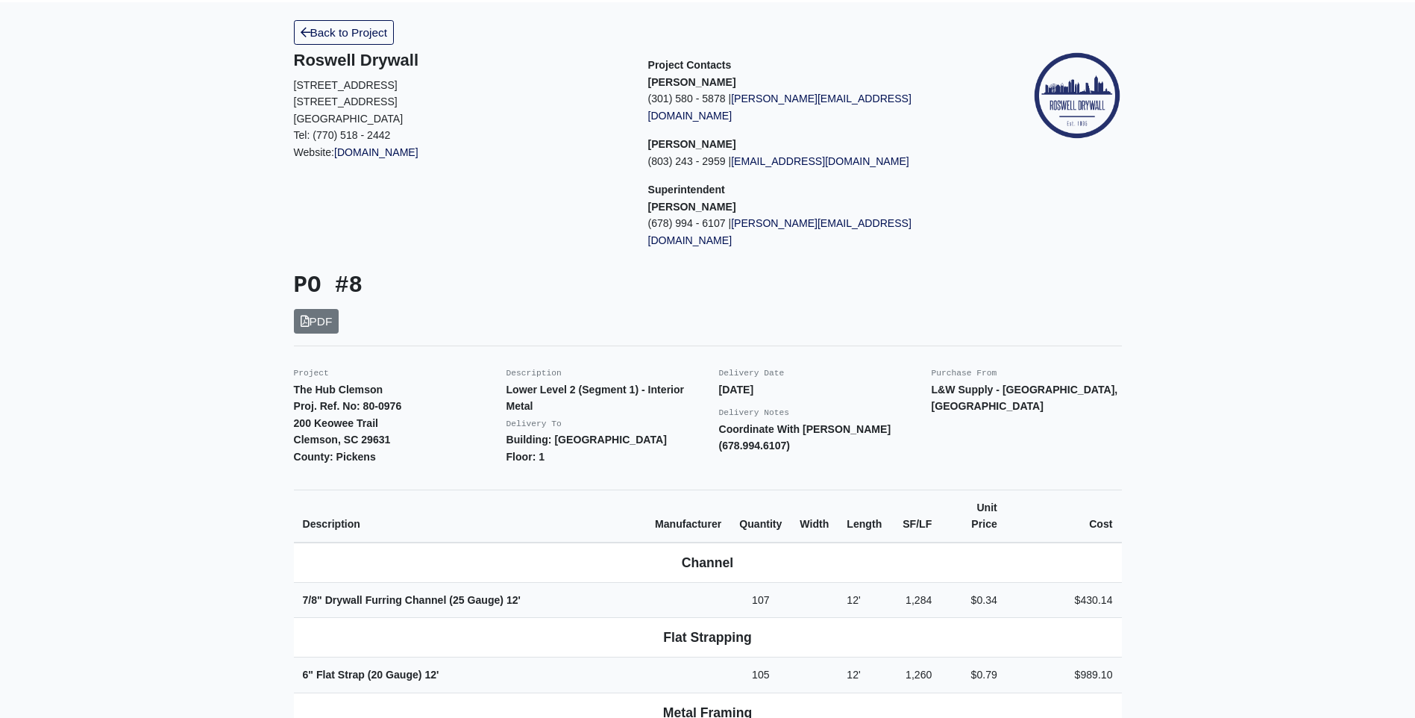
scroll to position [149, 0]
